Goal: Task Accomplishment & Management: Use online tool/utility

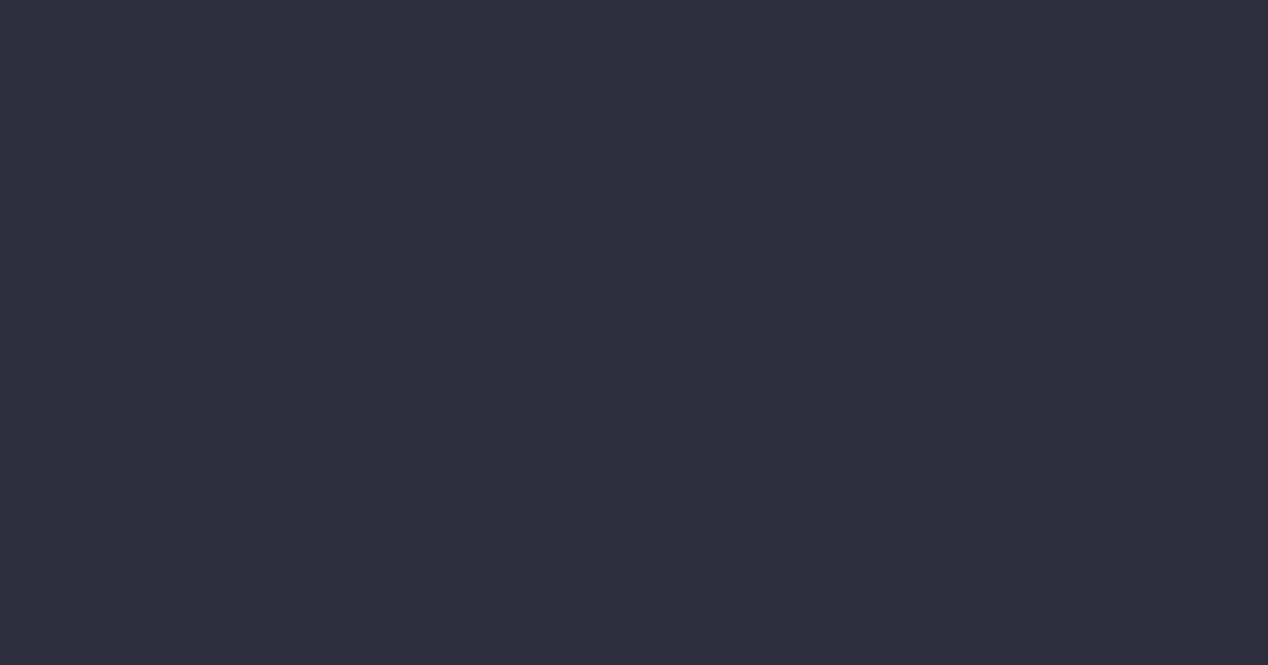
click at [299, 257] on li "Accruals & Deferrals" at bounding box center [185, 239] width 227 height 36
click at [749, 456] on div at bounding box center [634, 332] width 1268 height 665
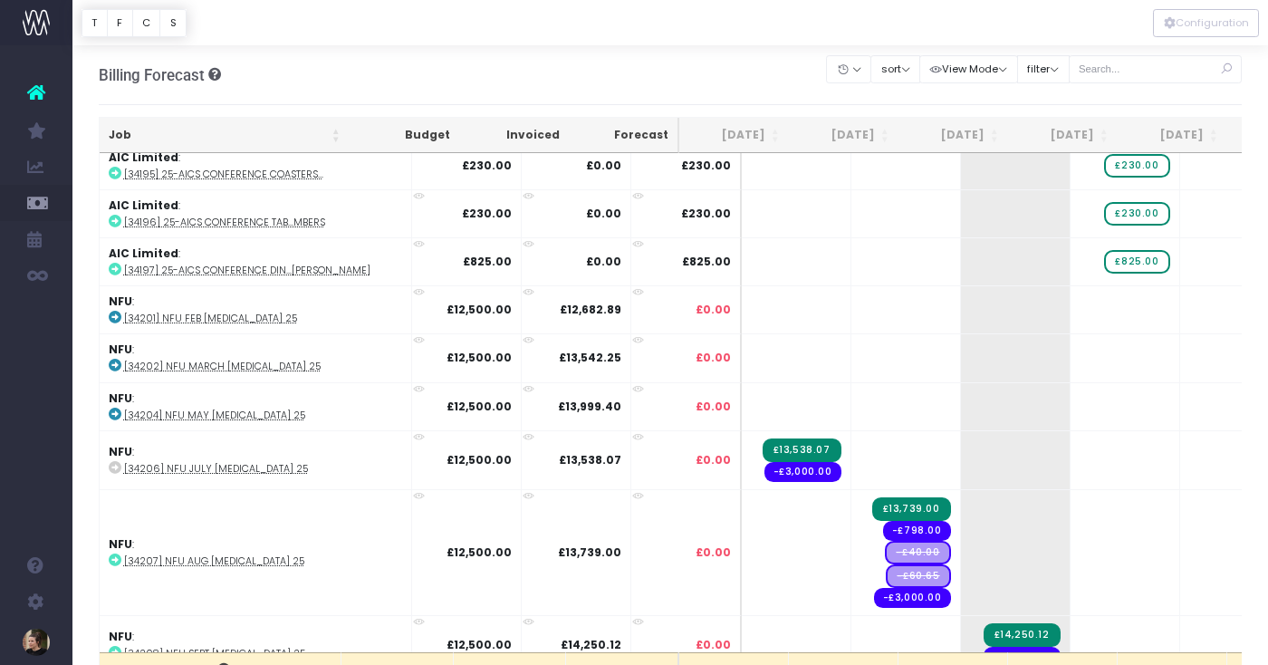
scroll to position [3018, 0]
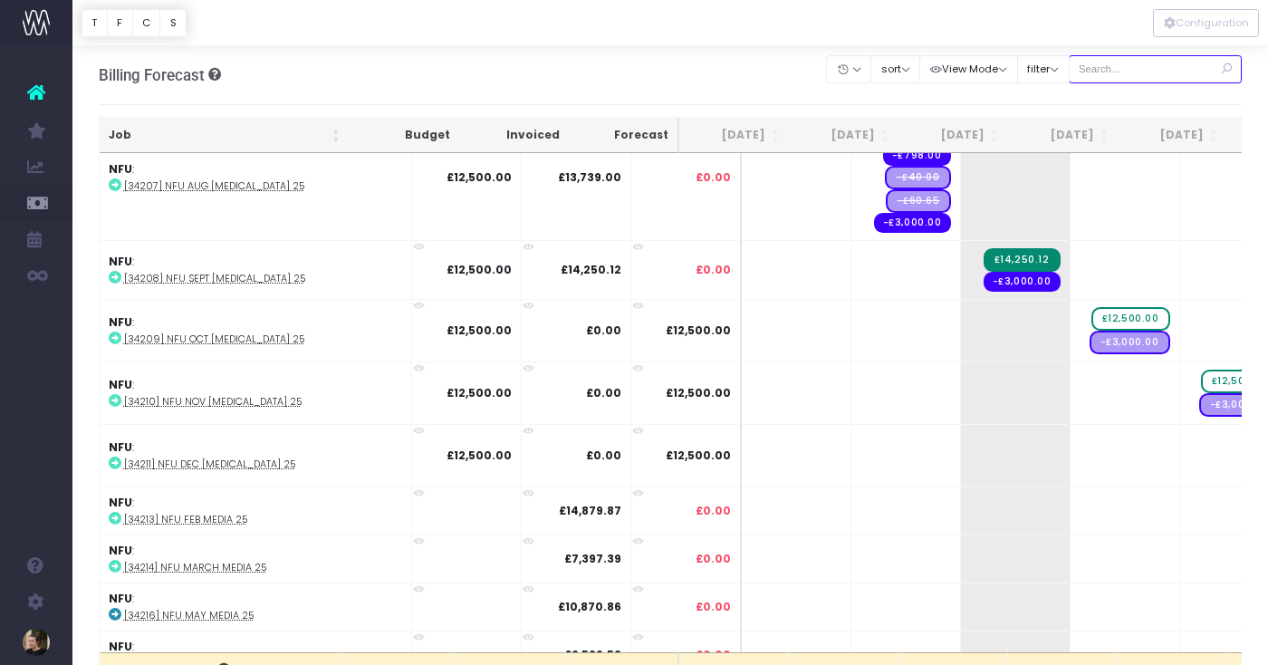
click at [1146, 78] on input "text" at bounding box center [1156, 69] width 174 height 28
type input "aic"
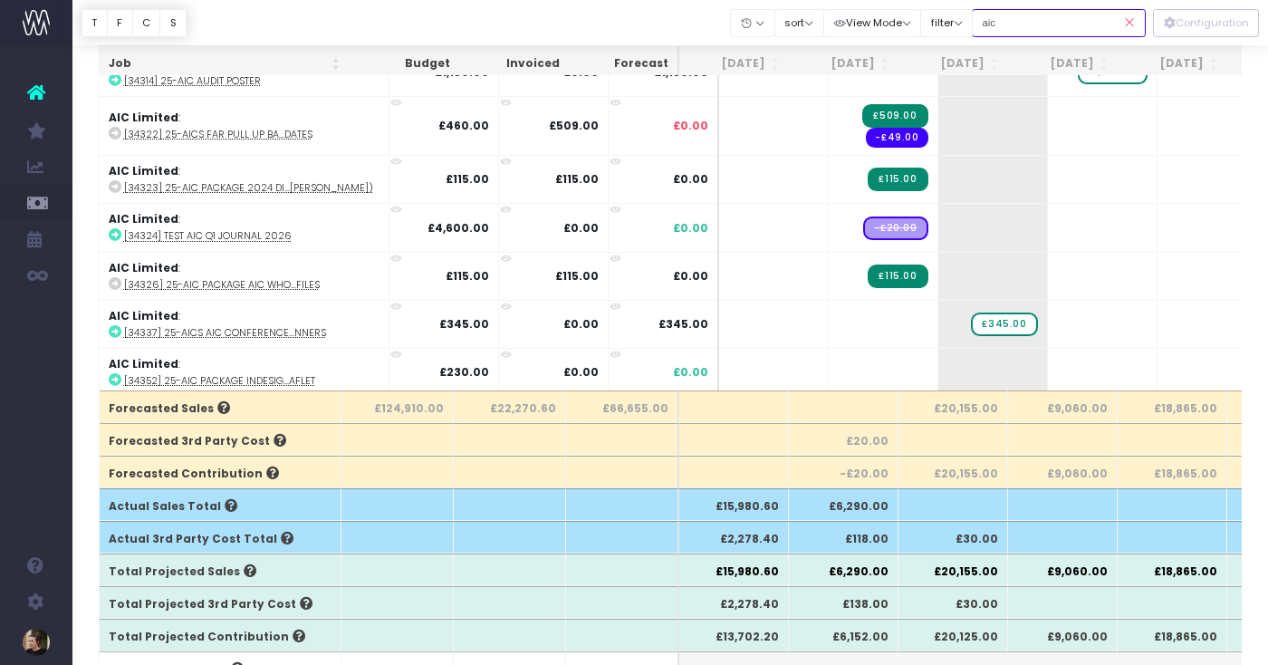
scroll to position [259, 0]
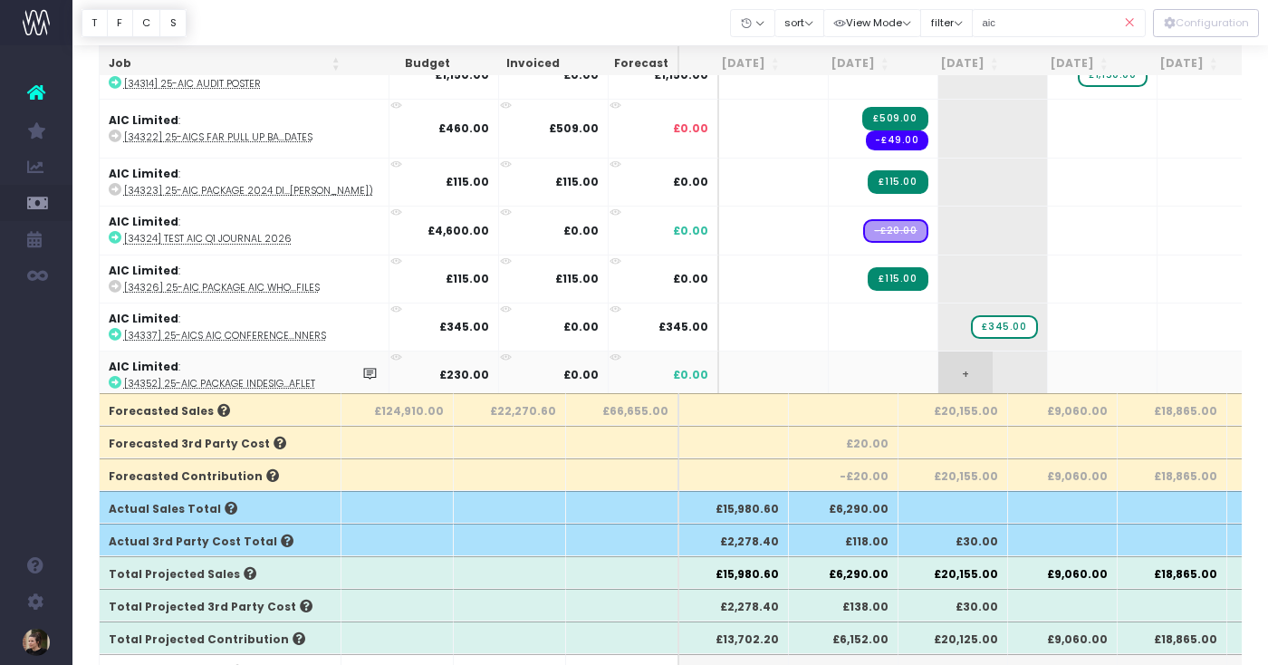
click at [939, 361] on span "+" at bounding box center [966, 375] width 54 height 47
click at [1039, 361] on body "Oh my... this is bad. wayahead wasn't able to load this page. Please contact su…" at bounding box center [634, 73] width 1268 height 665
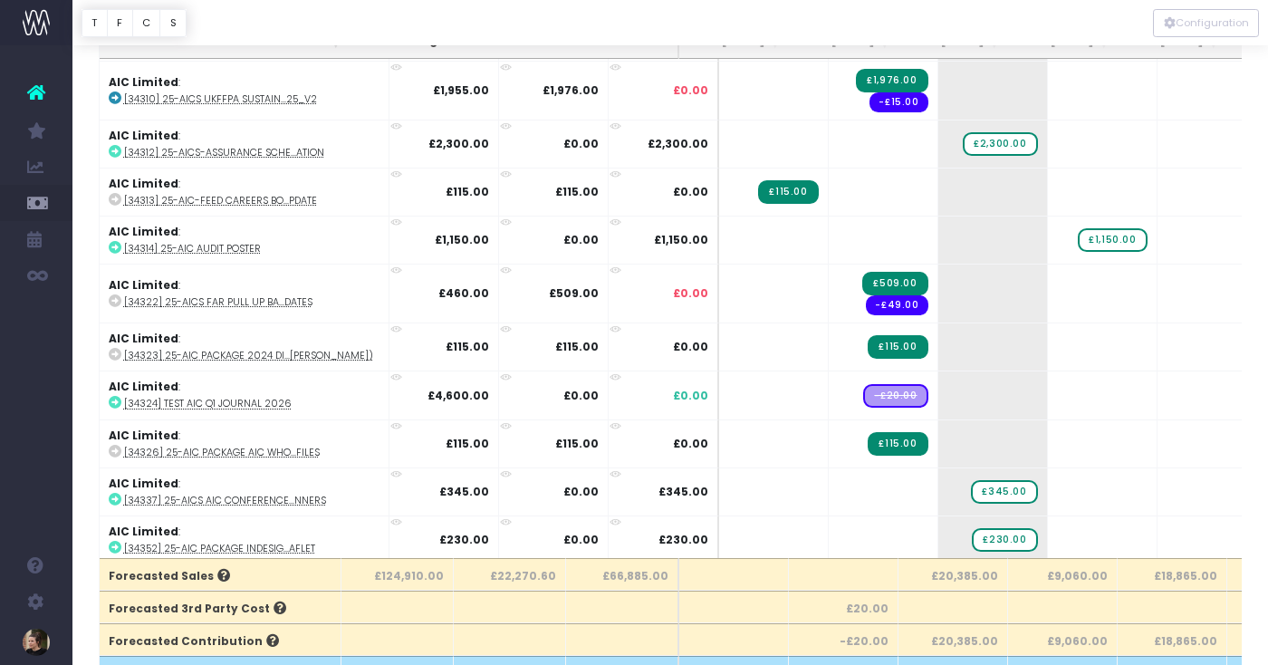
scroll to position [0, 0]
